Goal: Transaction & Acquisition: Download file/media

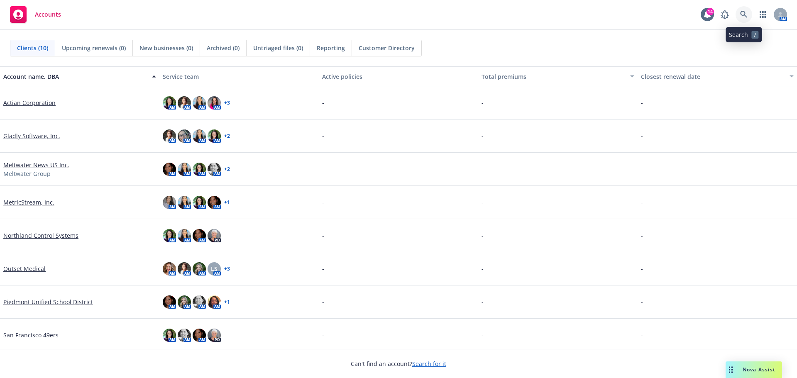
click at [743, 12] on icon at bounding box center [743, 14] width 7 height 7
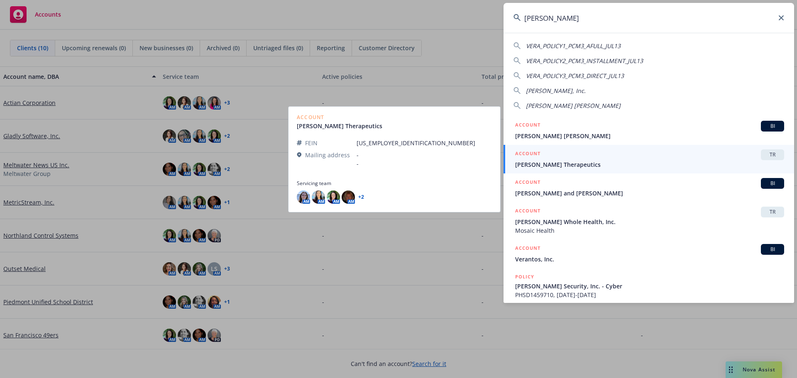
type input "vera"
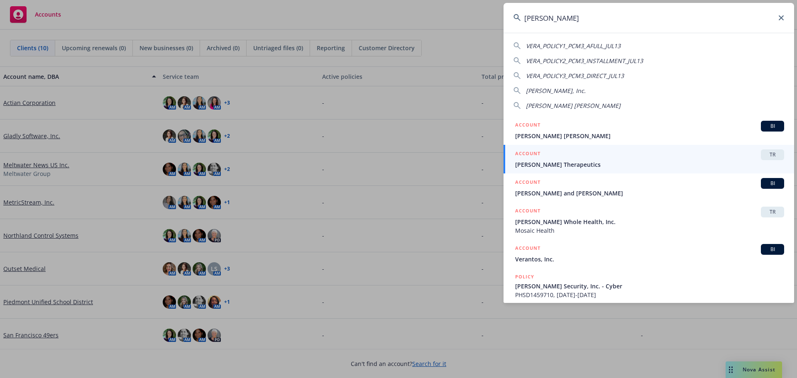
click at [558, 165] on span "[PERSON_NAME] Therapeutics" at bounding box center [649, 164] width 269 height 9
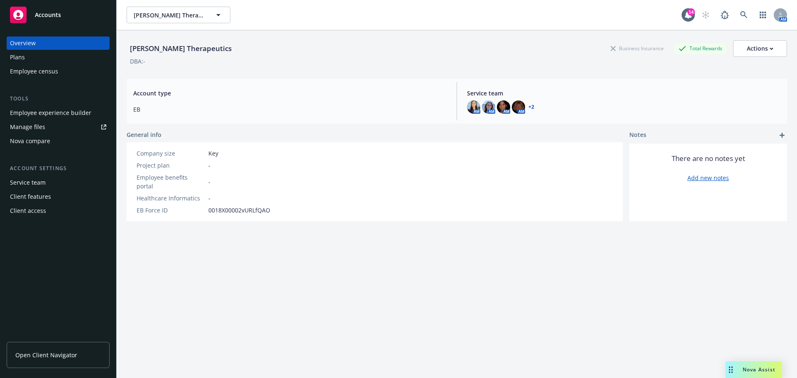
click at [42, 350] on link "Open Client Navigator" at bounding box center [58, 355] width 103 height 26
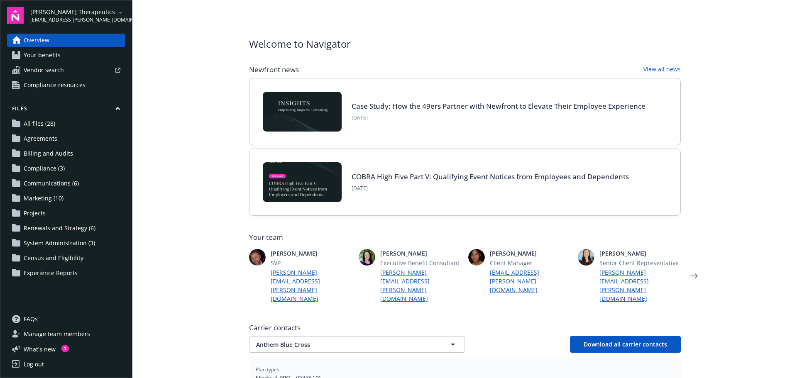
click at [49, 51] on span "Your benefits" at bounding box center [42, 55] width 37 height 13
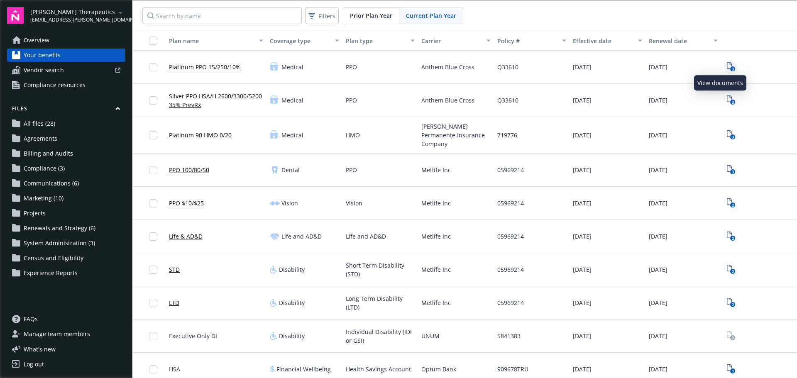
click at [727, 66] on icon "3" at bounding box center [731, 67] width 9 height 10
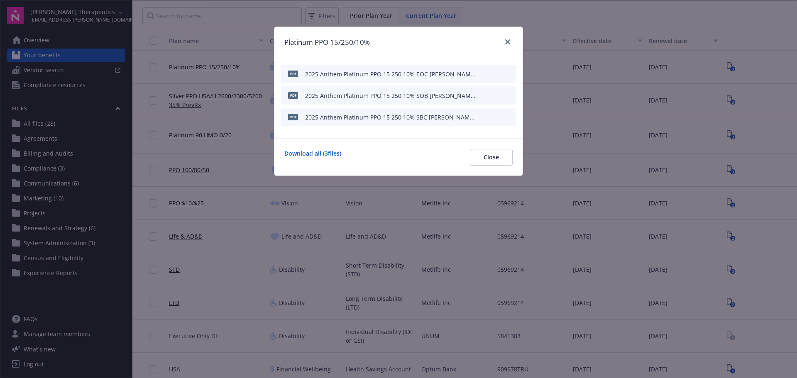
click at [496, 94] on icon "download file" at bounding box center [494, 95] width 7 height 7
